Goal: Information Seeking & Learning: Learn about a topic

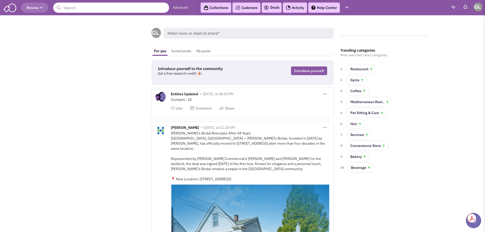
click at [71, 6] on input "text" at bounding box center [111, 8] width 116 height 10
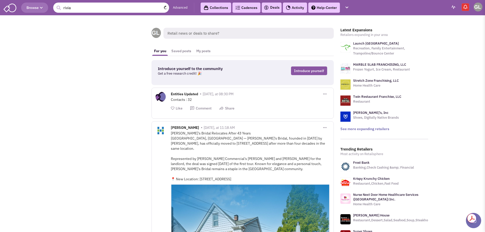
type input "rivian"
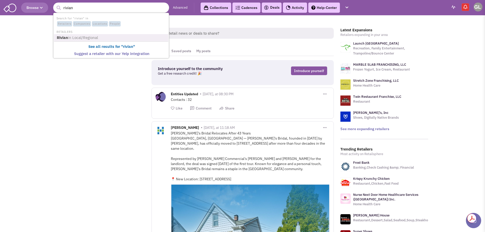
click at [78, 37] on span "in Local/Regional" at bounding box center [83, 37] width 30 height 5
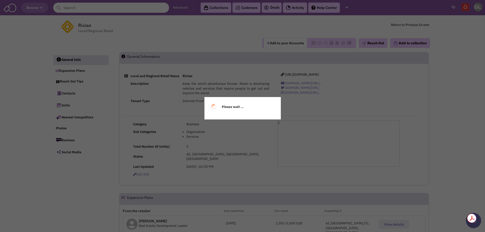
select select
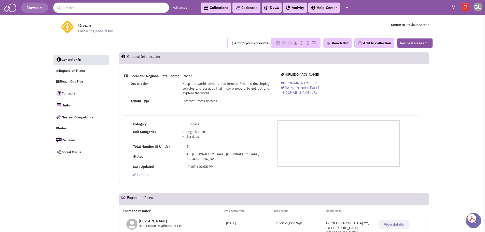
select select
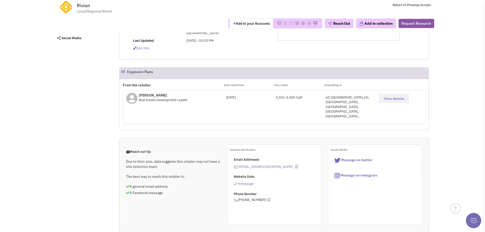
scroll to position [102, 0]
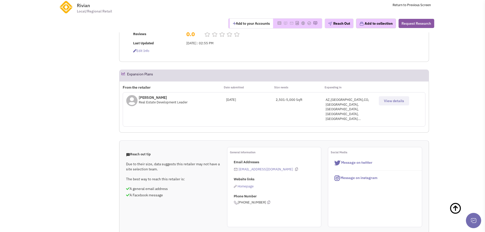
click at [395, 101] on span "View details" at bounding box center [394, 101] width 20 height 5
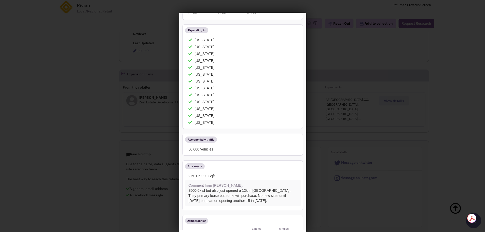
scroll to position [0, 0]
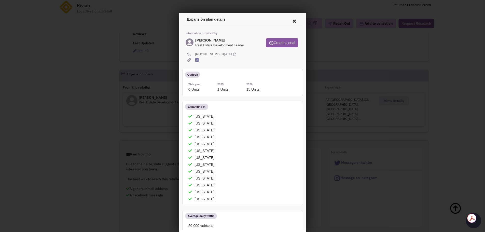
click at [292, 22] on icon at bounding box center [293, 20] width 11 height 12
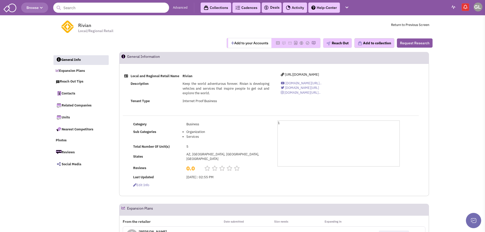
click at [182, 8] on link "Advanced" at bounding box center [180, 7] width 15 height 5
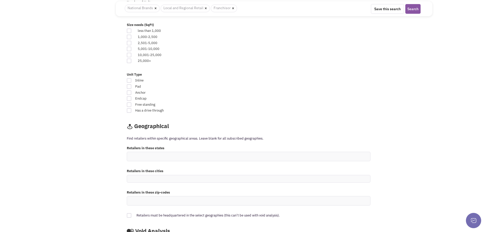
scroll to position [306, 0]
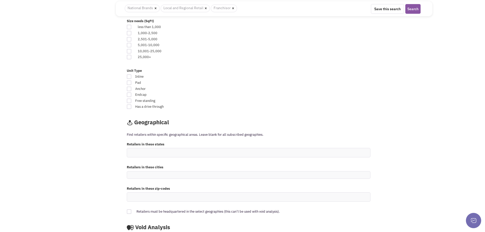
click at [129, 39] on div at bounding box center [129, 39] width 5 height 5
click at [132, 39] on input "checkbox" at bounding box center [133, 39] width 3 height 3
checkbox input "true"
click at [130, 44] on div at bounding box center [129, 45] width 5 height 5
click at [132, 44] on input "checkbox" at bounding box center [133, 45] width 3 height 3
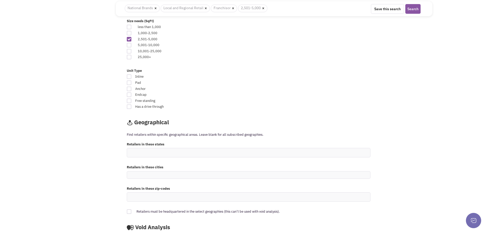
checkbox input "true"
click at [130, 49] on div at bounding box center [129, 51] width 5 height 5
click at [132, 50] on input "checkbox" at bounding box center [133, 51] width 3 height 3
checkbox input "true"
click at [129, 57] on div at bounding box center [129, 57] width 5 height 5
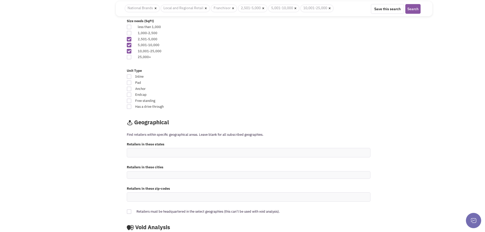
click at [132, 57] on input "checkbox" at bounding box center [133, 57] width 3 height 3
checkbox input "true"
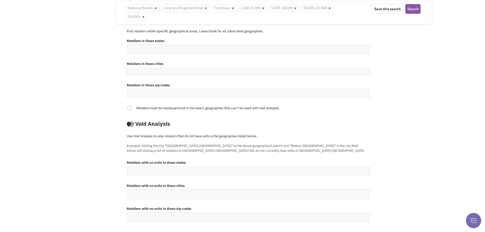
scroll to position [417, 0]
click at [411, 11] on button "Search" at bounding box center [412, 9] width 15 height 10
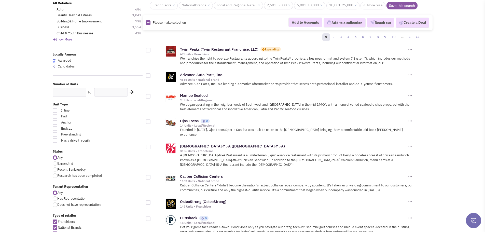
scroll to position [25, 0]
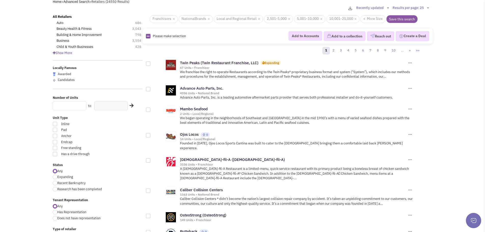
click at [74, 105] on input "text" at bounding box center [70, 105] width 34 height 9
type input "40"
click button "×" at bounding box center [0, 0] width 0 height 0
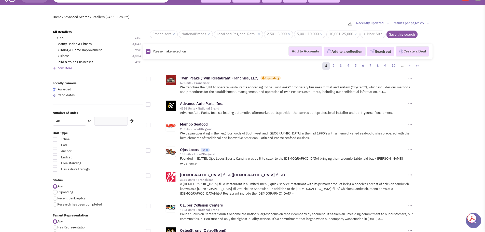
scroll to position [0, 0]
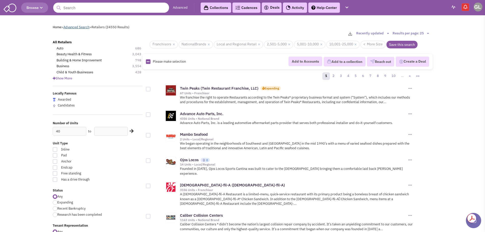
click at [80, 29] on link "Advanced Search" at bounding box center [76, 27] width 26 height 4
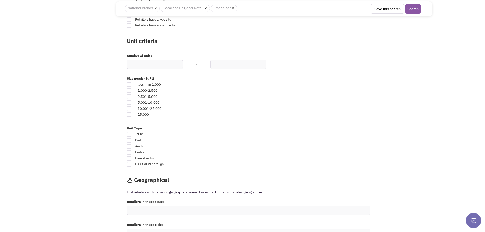
scroll to position [255, 0]
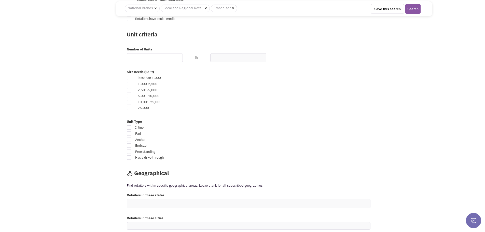
click at [144, 55] on input "text" at bounding box center [155, 57] width 56 height 9
type input "40"
click at [130, 90] on div at bounding box center [129, 90] width 5 height 5
click at [132, 90] on input "checkbox" at bounding box center [133, 90] width 3 height 3
checkbox input "true"
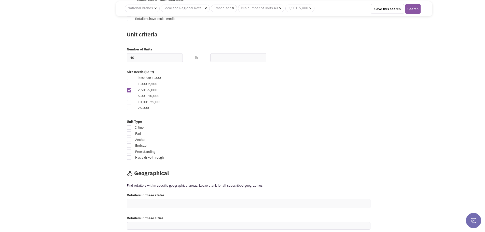
click at [129, 96] on div at bounding box center [129, 96] width 5 height 5
click at [132, 96] on input "checkbox" at bounding box center [133, 96] width 3 height 3
checkbox input "true"
click at [130, 105] on div "less than 1,000 1,000-2,500 2,501-5,000" at bounding box center [248, 91] width 257 height 42
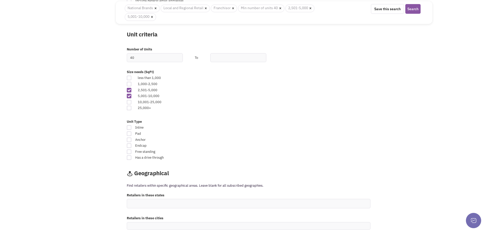
click at [129, 102] on div at bounding box center [129, 102] width 5 height 5
click at [132, 102] on input "checkbox" at bounding box center [133, 102] width 3 height 3
checkbox input "true"
click at [128, 108] on div at bounding box center [129, 108] width 5 height 5
click at [132, 108] on input "checkbox" at bounding box center [133, 108] width 3 height 3
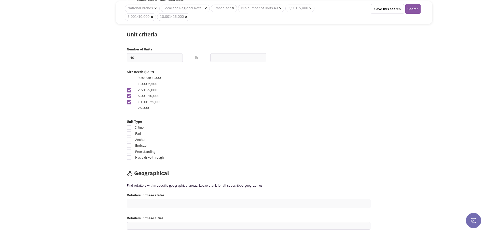
checkbox input "true"
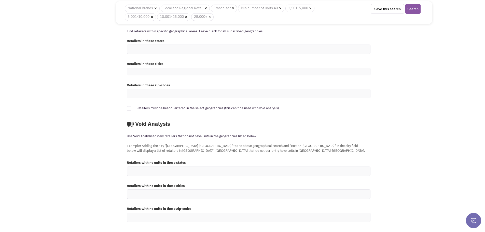
scroll to position [417, 0]
click at [412, 11] on button "Search" at bounding box center [412, 9] width 15 height 10
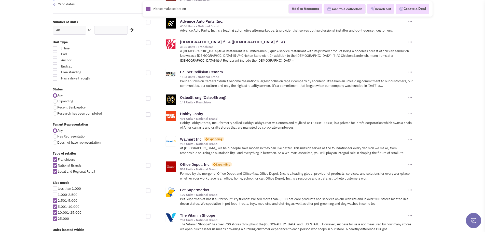
scroll to position [102, 0]
click at [216, 94] on link "OsteoStrong (OsteoStrong)" at bounding box center [203, 96] width 46 height 5
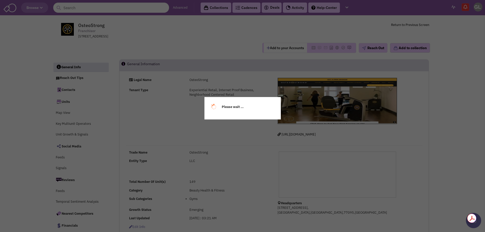
select select
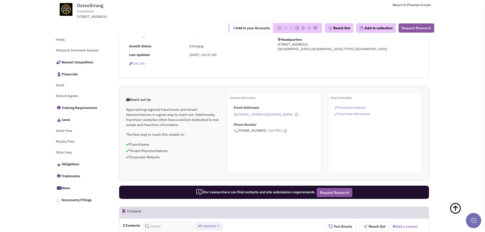
scroll to position [127, 0]
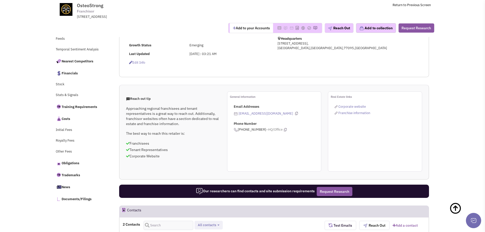
click at [351, 106] on span "Corporate website" at bounding box center [351, 106] width 27 height 4
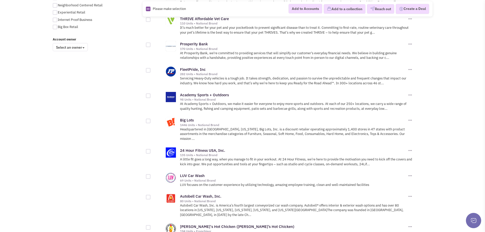
scroll to position [407, 0]
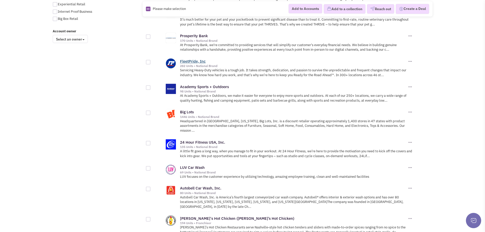
click at [198, 59] on link "FleetPride, Inc" at bounding box center [193, 61] width 26 height 5
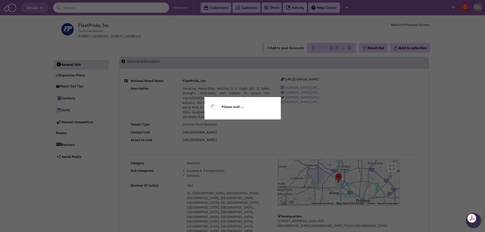
select select
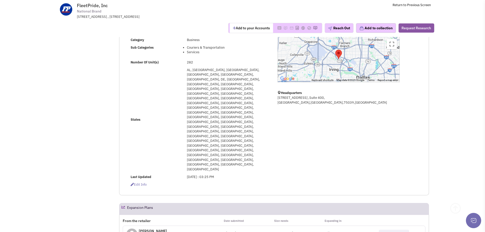
scroll to position [127, 0]
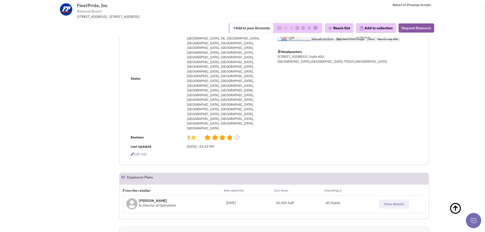
click at [391, 199] on button "View details" at bounding box center [394, 203] width 30 height 9
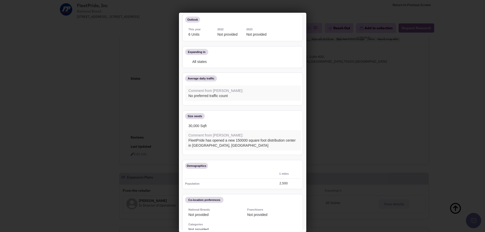
scroll to position [0, 0]
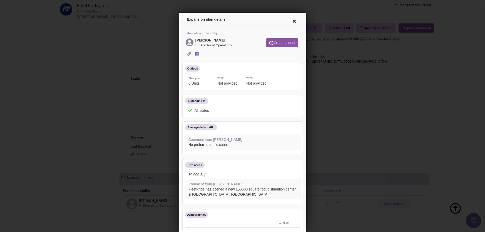
click at [290, 18] on icon at bounding box center [293, 20] width 11 height 12
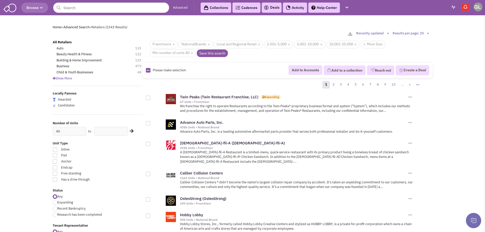
click at [413, 32] on select "Results per page: 25 Results per page: 50 Results per page: 75 Results per page…" at bounding box center [412, 33] width 38 height 5
select select "100"
click at [393, 31] on select "Results per page: 25 Results per page: 50 Results per page: 75 Results per page…" at bounding box center [412, 33] width 38 height 5
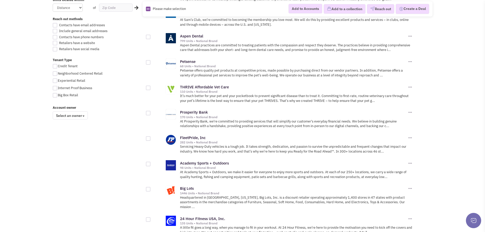
scroll to position [356, 0]
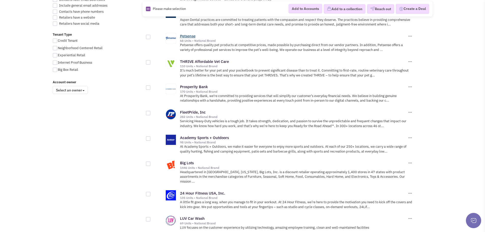
click at [186, 34] on link "Petsense" at bounding box center [188, 36] width 16 height 5
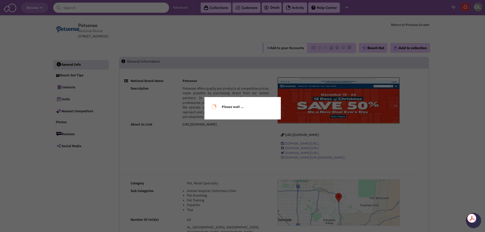
select select
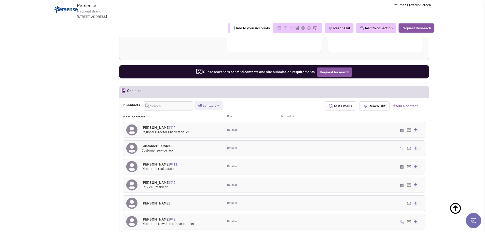
scroll to position [341, 0]
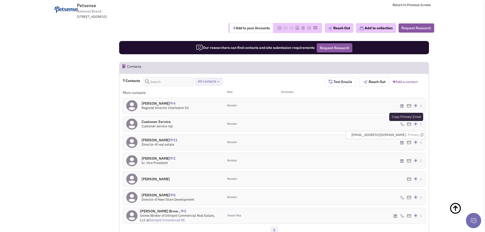
click at [422, 133] on icon at bounding box center [422, 134] width 3 height 3
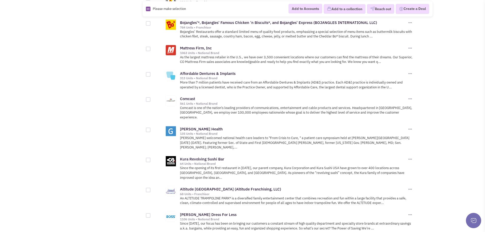
scroll to position [637, 0]
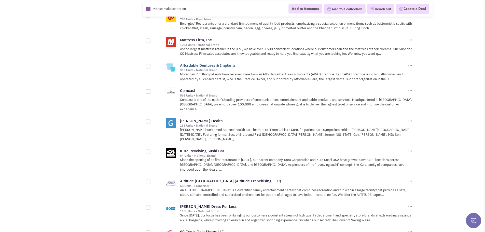
click at [224, 63] on link "Affordable Dentures & Implants" at bounding box center [208, 65] width 56 height 5
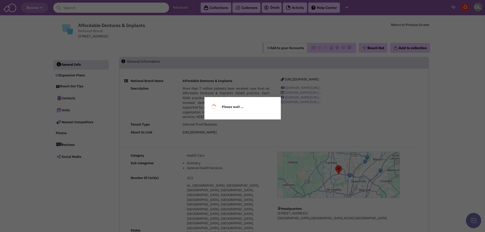
select select
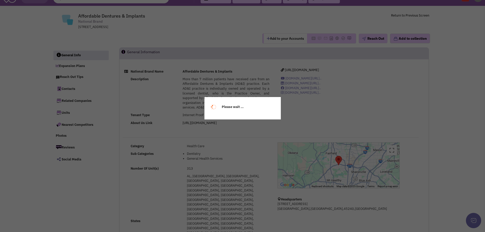
select select
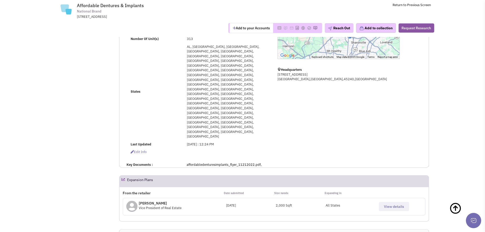
scroll to position [127, 0]
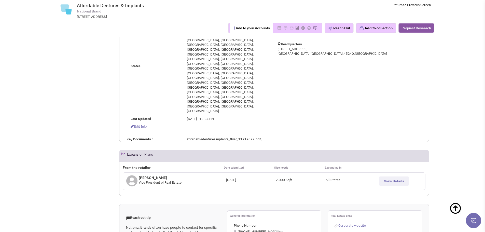
click at [394, 179] on span "View details" at bounding box center [394, 181] width 20 height 5
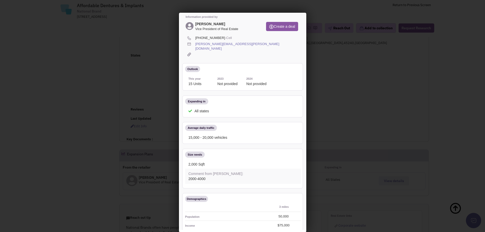
scroll to position [0, 0]
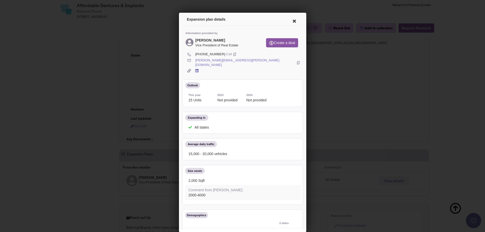
click at [288, 19] on icon at bounding box center [293, 20] width 11 height 12
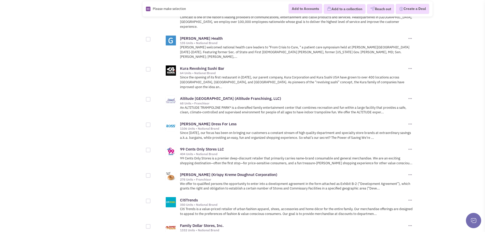
scroll to position [713, 0]
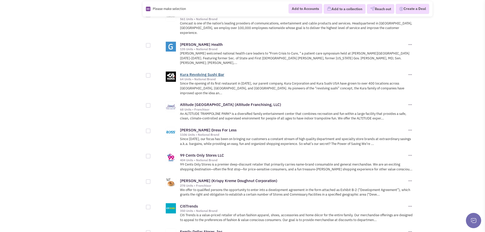
click at [200, 72] on link "Kura Revolving Sushi Bar" at bounding box center [202, 74] width 44 height 5
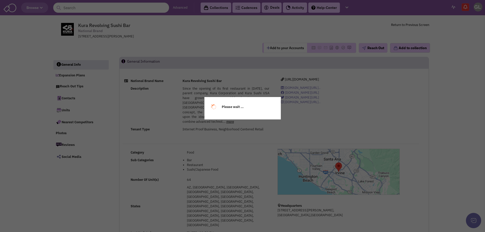
select select
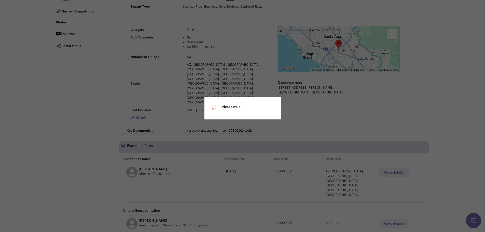
select select
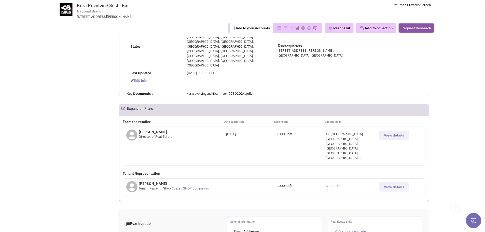
scroll to position [127, 0]
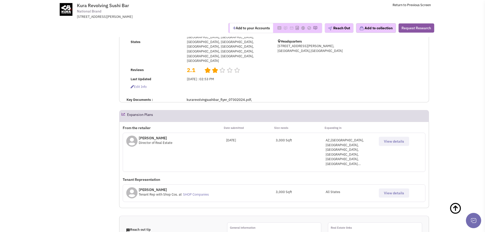
click at [398, 139] on span "View details" at bounding box center [394, 141] width 20 height 5
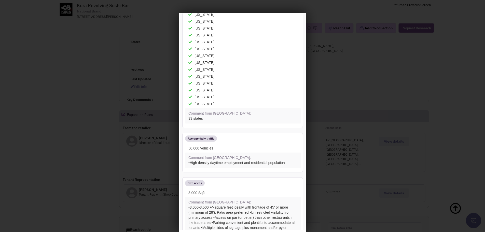
scroll to position [0, 0]
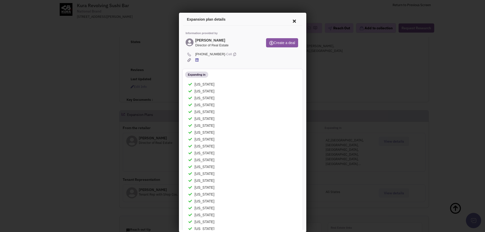
click at [288, 20] on icon at bounding box center [293, 20] width 11 height 12
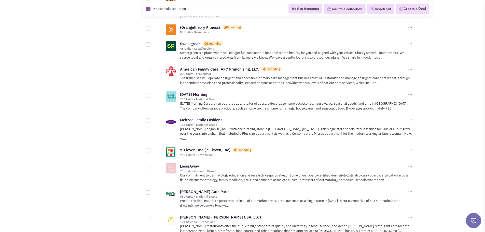
scroll to position [1298, 0]
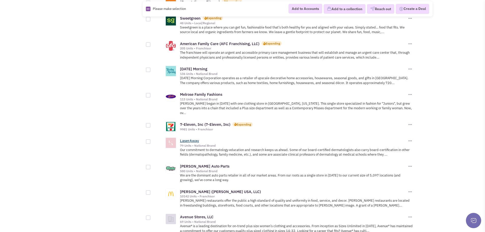
click at [192, 138] on link "LaserAway" at bounding box center [189, 140] width 19 height 5
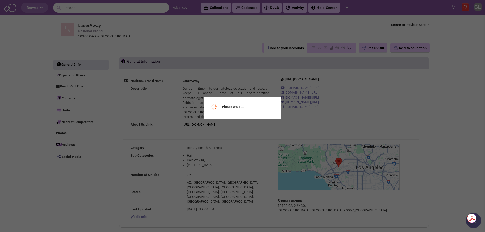
select select
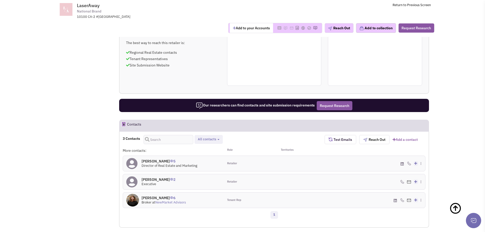
scroll to position [204, 0]
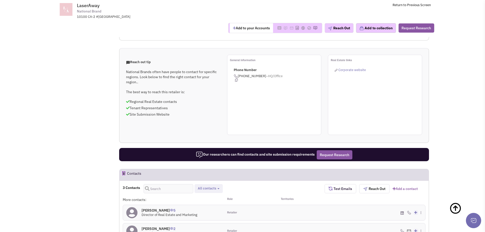
click at [350, 68] on span "Corporate website" at bounding box center [351, 70] width 27 height 4
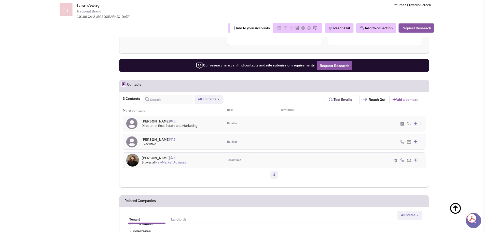
scroll to position [306, 0]
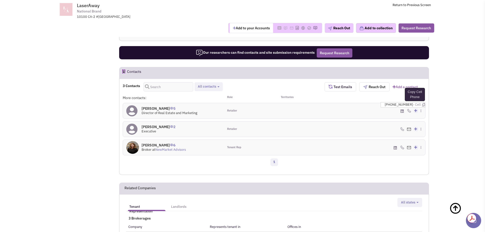
click at [422, 103] on icon at bounding box center [423, 104] width 3 height 3
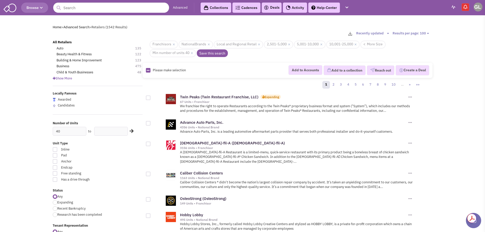
scroll to position [1298, 0]
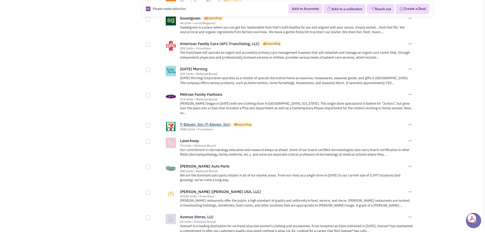
click at [207, 122] on link "7-Eleven, Inc (7-Eleven, Inc)" at bounding box center [205, 124] width 50 height 5
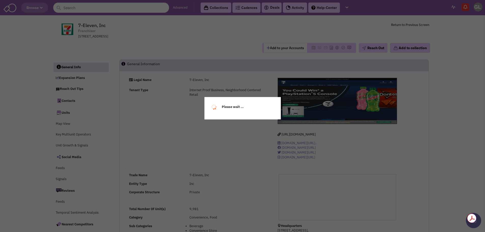
select select
